Goal: Information Seeking & Learning: Learn about a topic

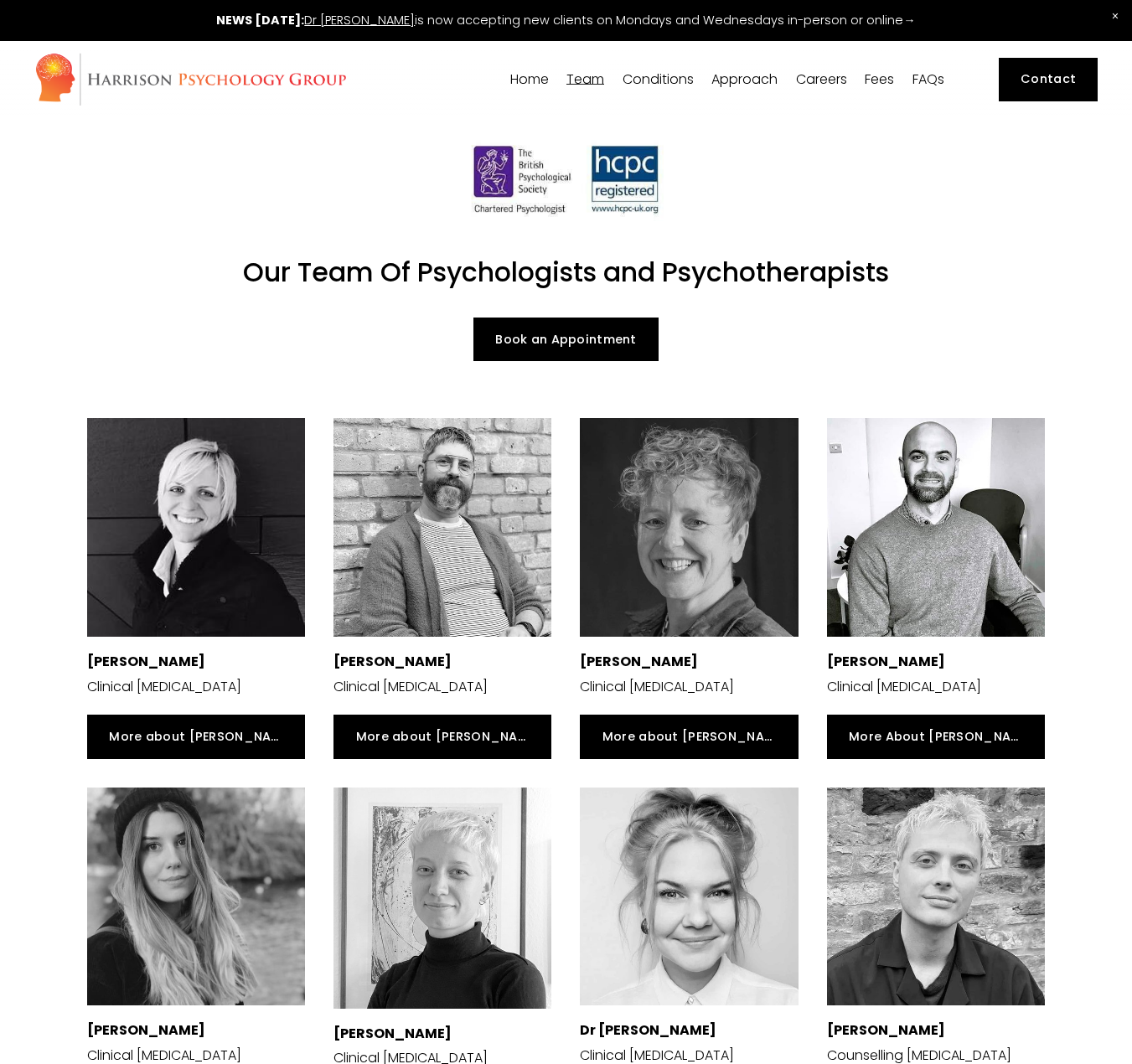
click at [233, 80] on img at bounding box center [190, 78] width 312 height 54
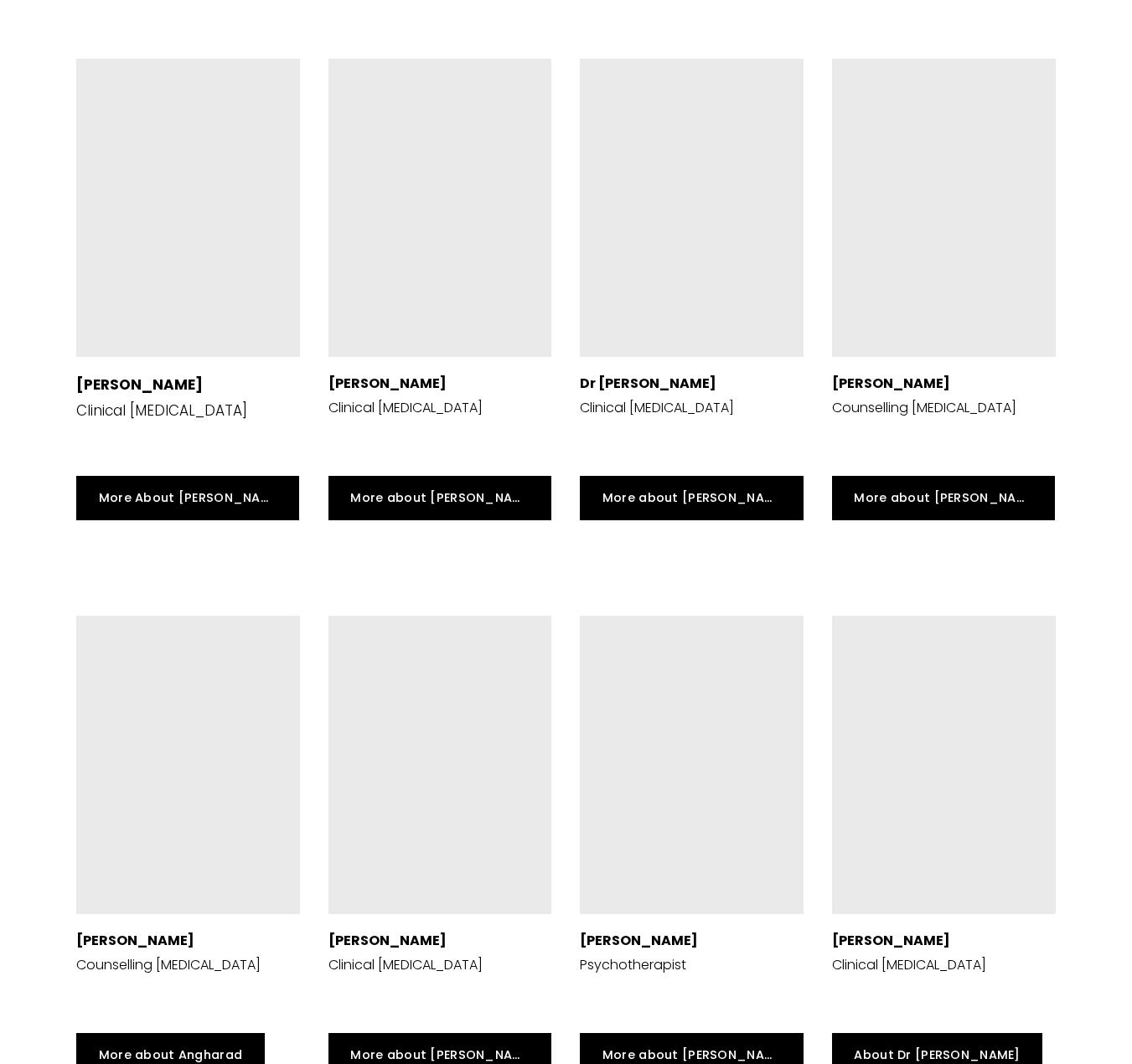
scroll to position [3602, 0]
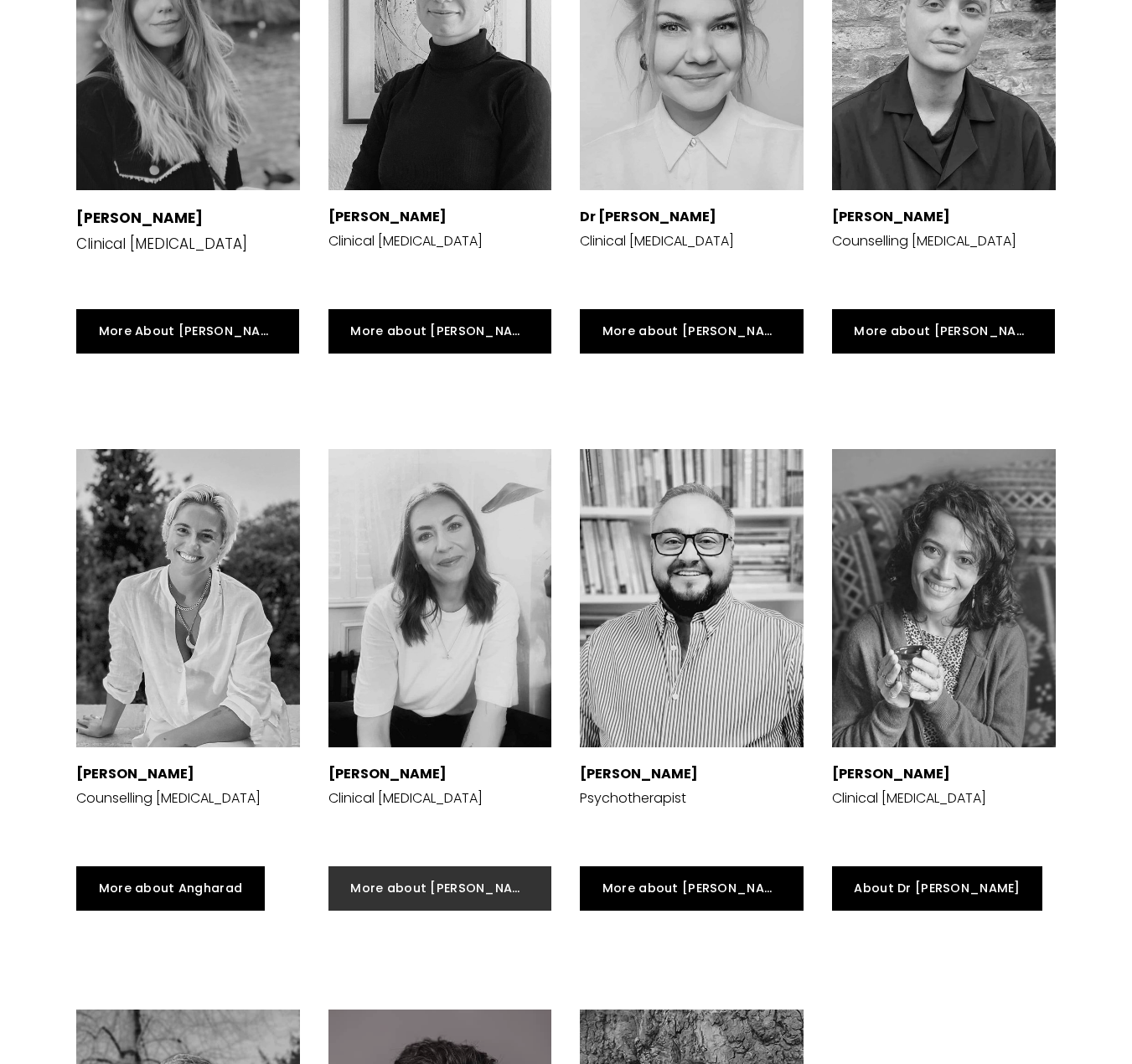
click at [408, 866] on link "More about [PERSON_NAME]" at bounding box center [440, 888] width 223 height 45
